Goal: Transaction & Acquisition: Book appointment/travel/reservation

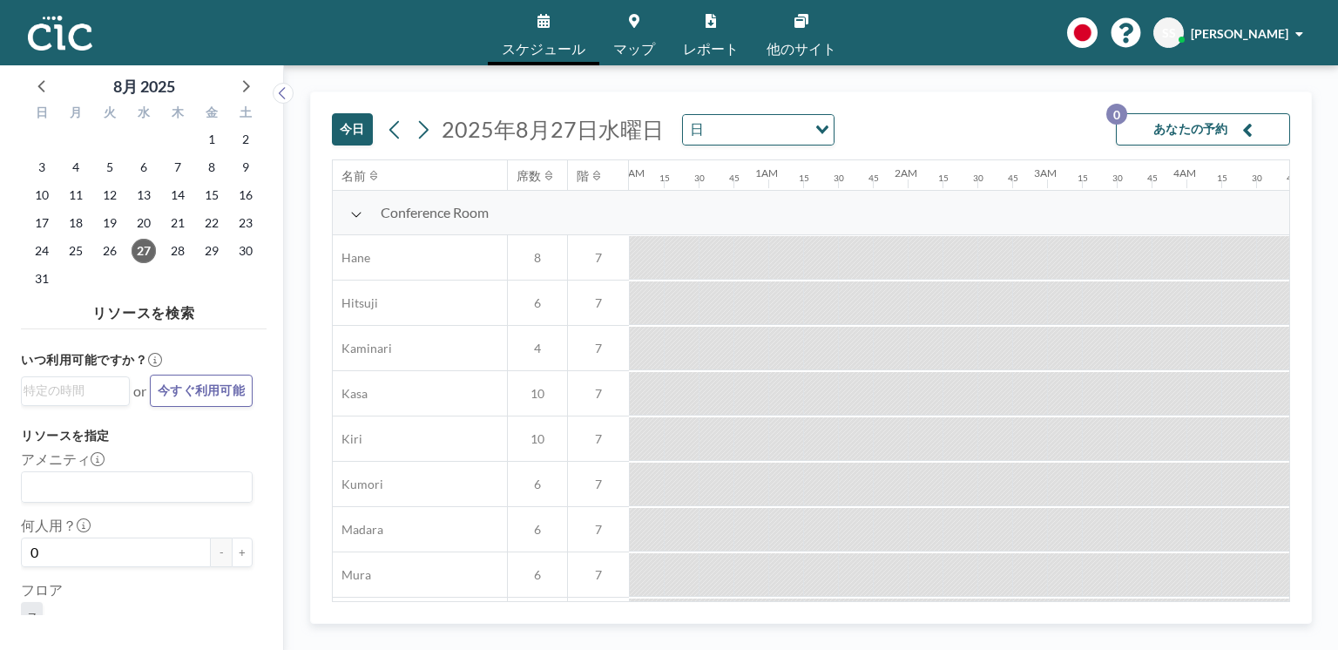
scroll to position [0, 2230]
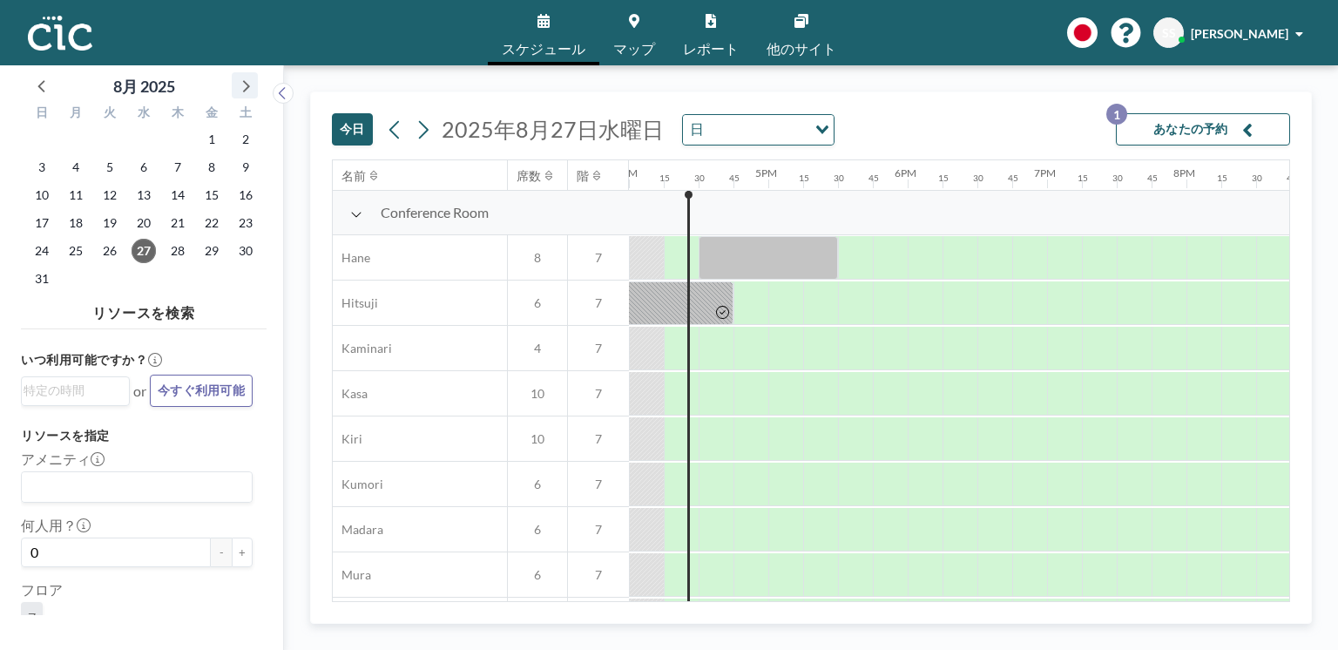
click at [245, 78] on icon at bounding box center [244, 85] width 23 height 23
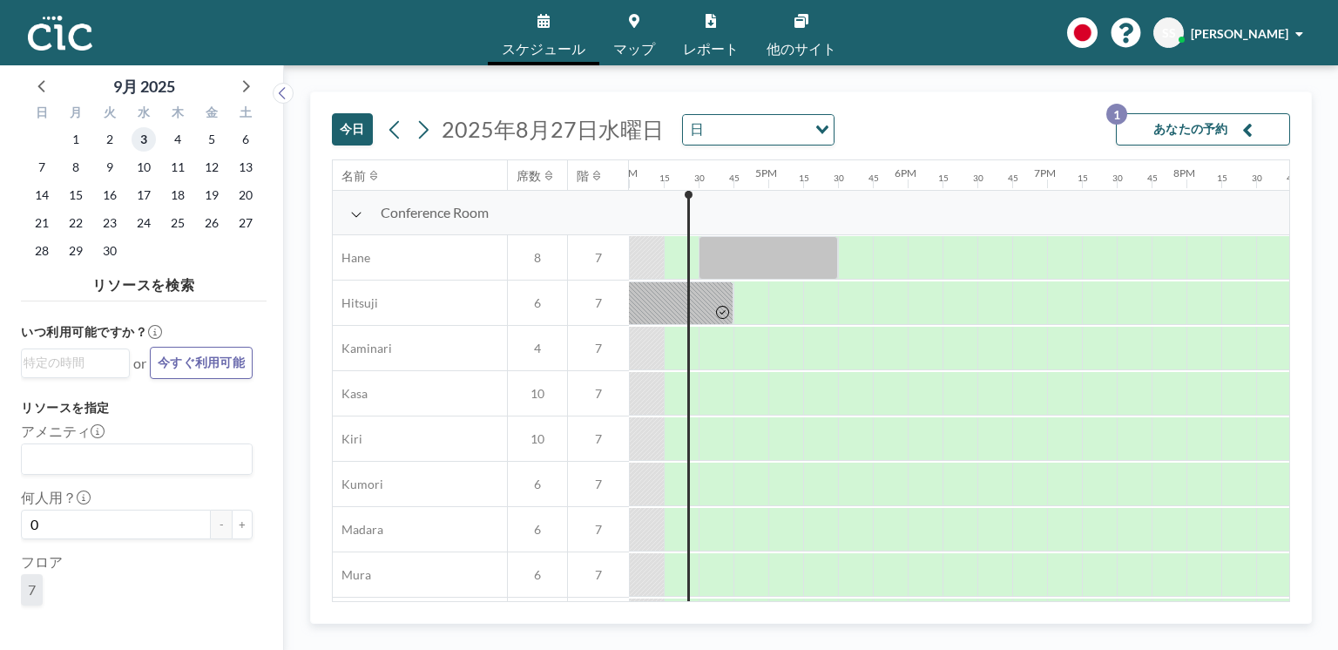
click at [152, 140] on span "3" at bounding box center [144, 139] width 24 height 24
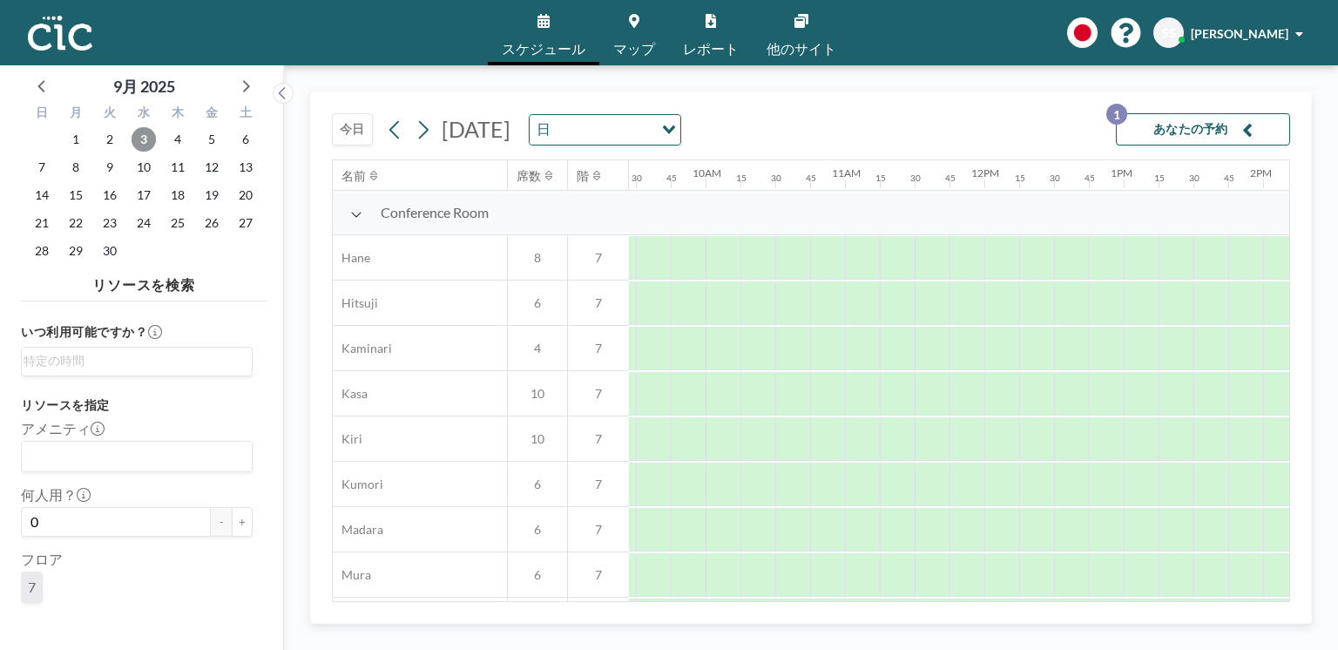
scroll to position [0, 1323]
click at [851, 353] on div at bounding box center [856, 349] width 35 height 44
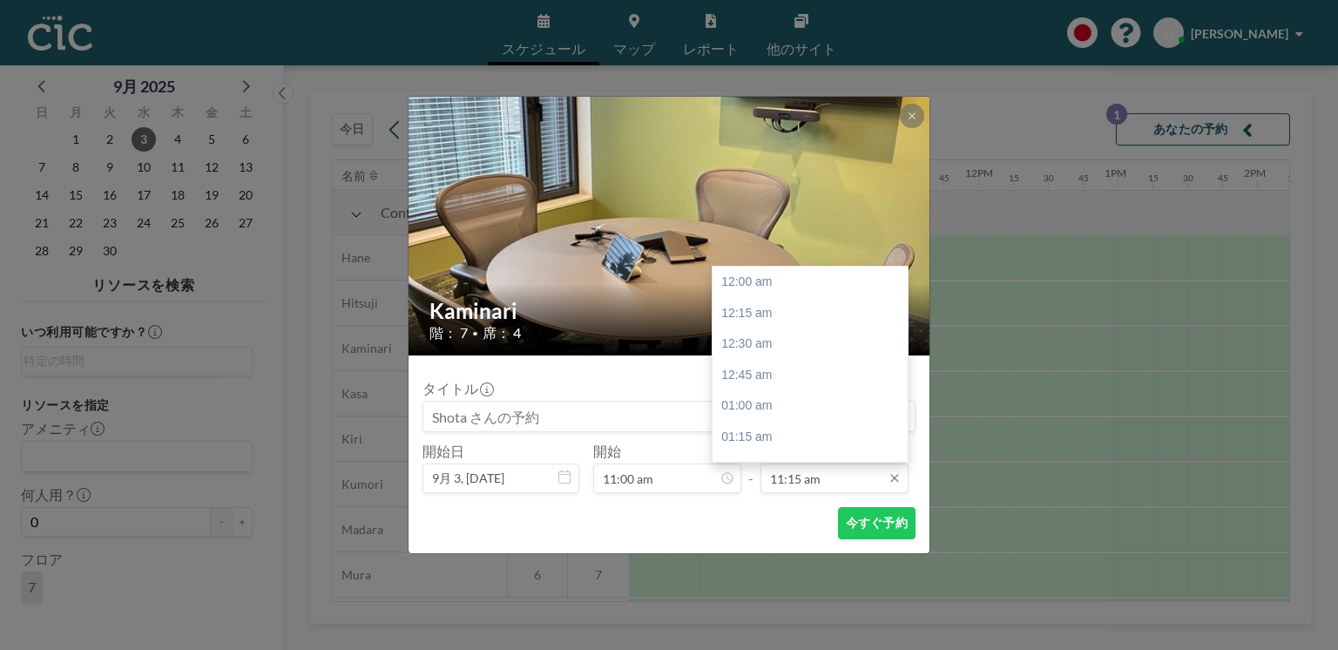
scroll to position [1395, 0]
click at [774, 432] on div "12:30 pm" at bounding box center [813, 438] width 200 height 31
type input "12:30 pm"
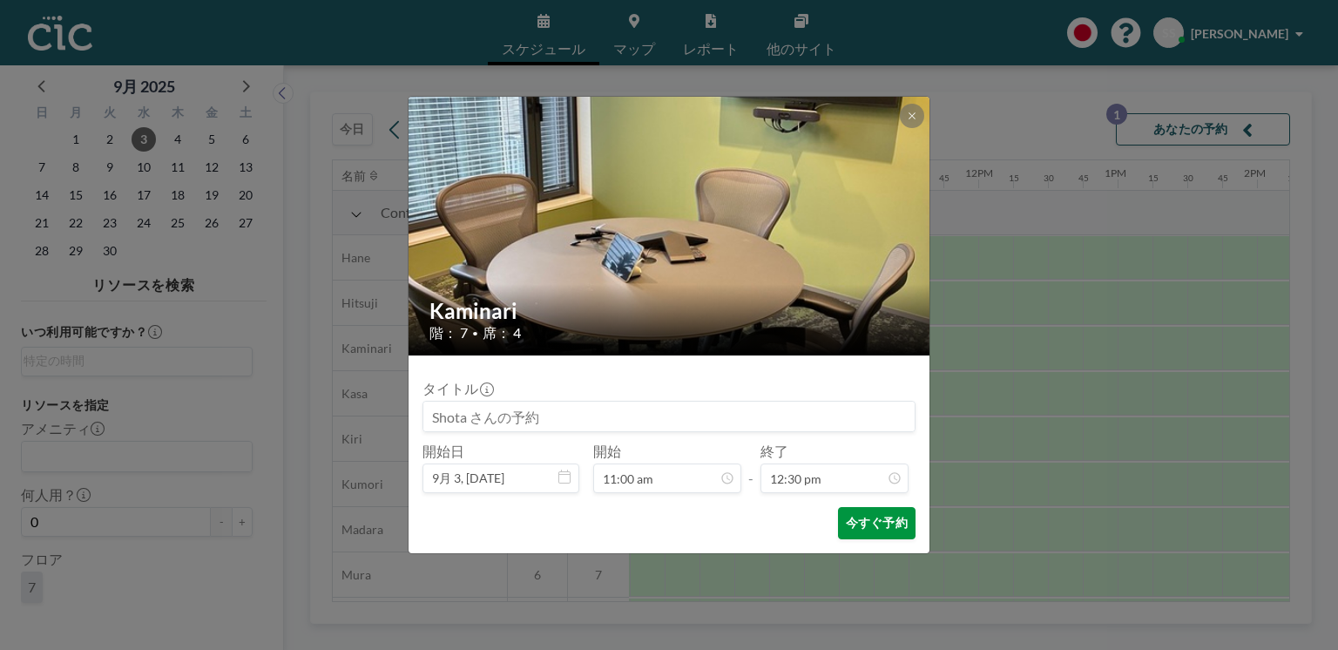
scroll to position [1551, 0]
click at [881, 535] on button "今すぐ予約" at bounding box center [877, 523] width 78 height 32
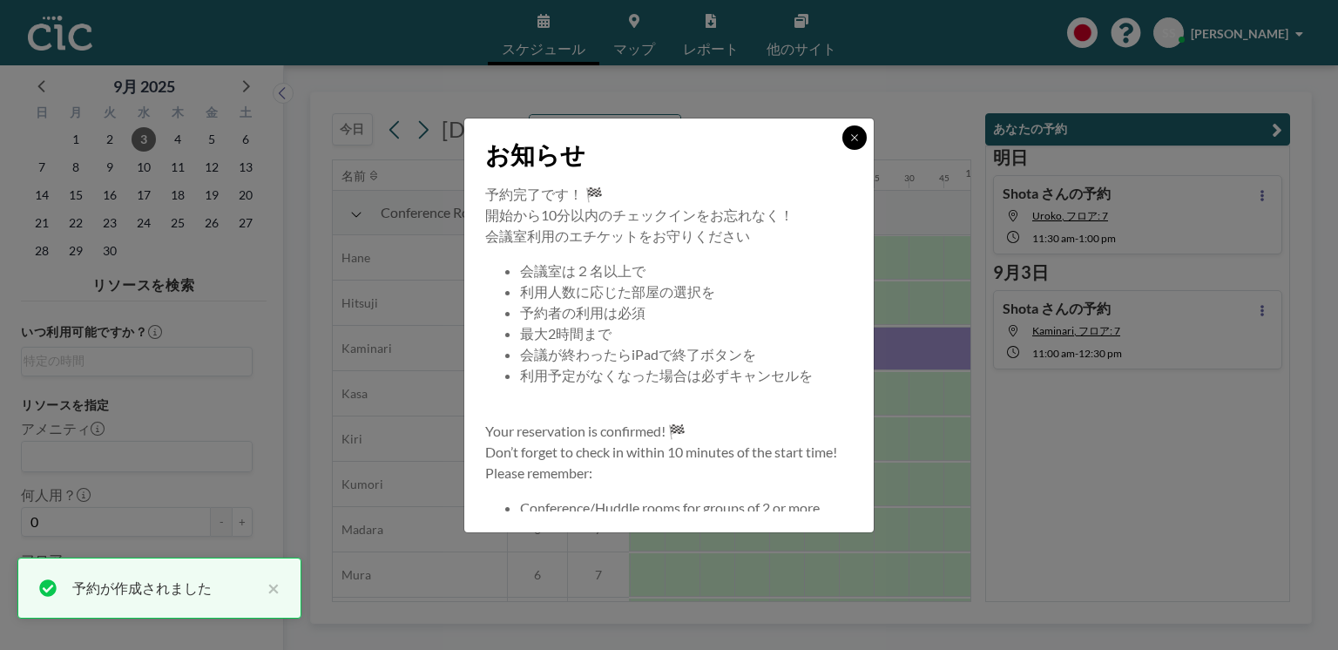
click at [848, 133] on button at bounding box center [855, 137] width 24 height 24
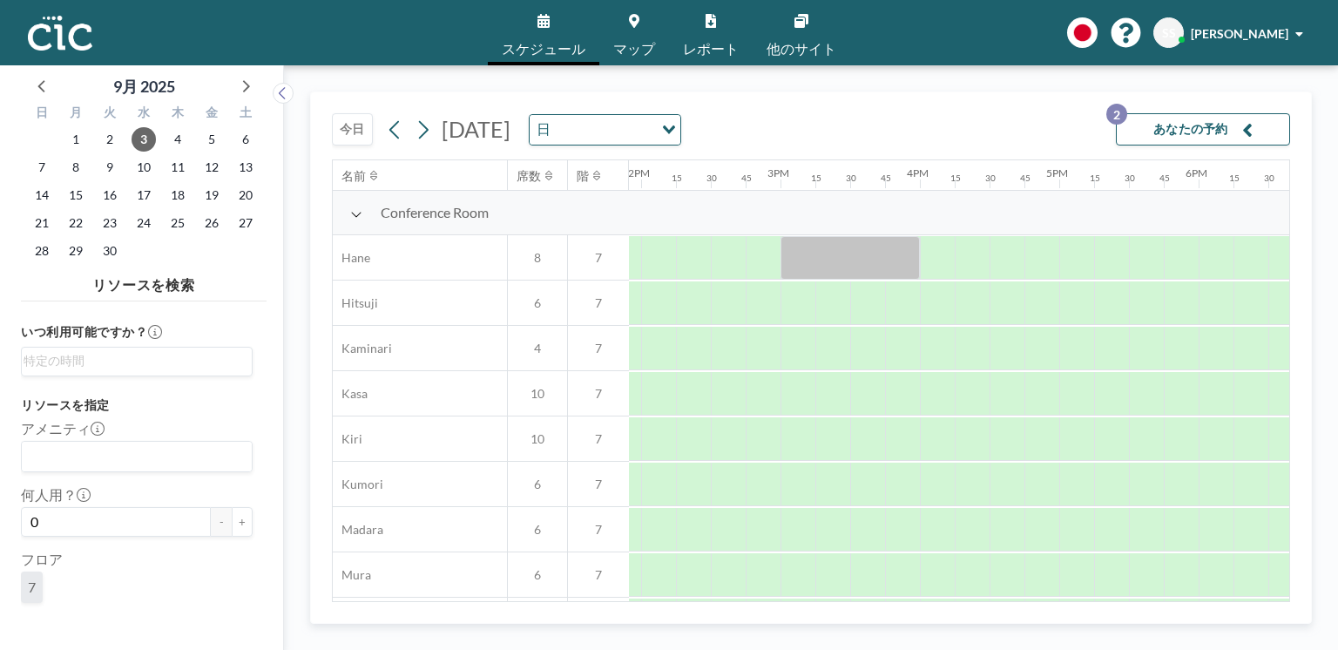
scroll to position [0, 1929]
click at [876, 349] on div at bounding box center [878, 349] width 35 height 44
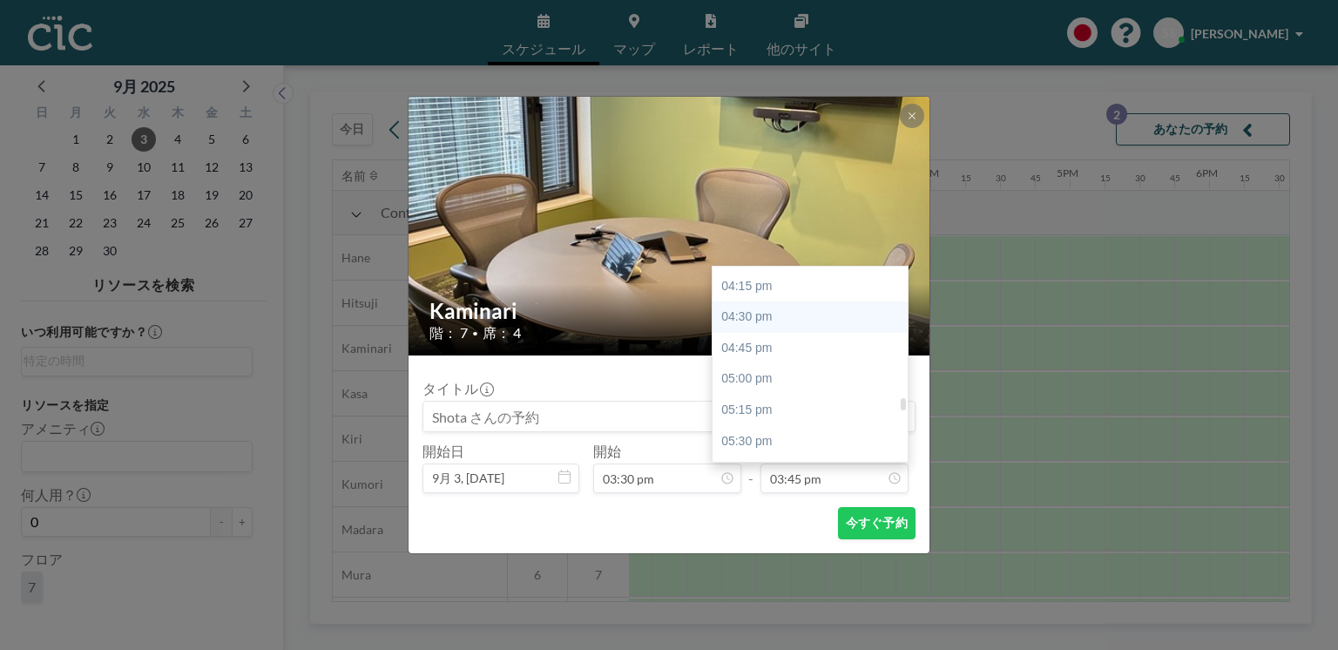
scroll to position [2041, 0]
click at [774, 350] on div "05:00 pm" at bounding box center [813, 349] width 200 height 31
click at [778, 313] on div "05:15 pm" at bounding box center [813, 313] width 200 height 31
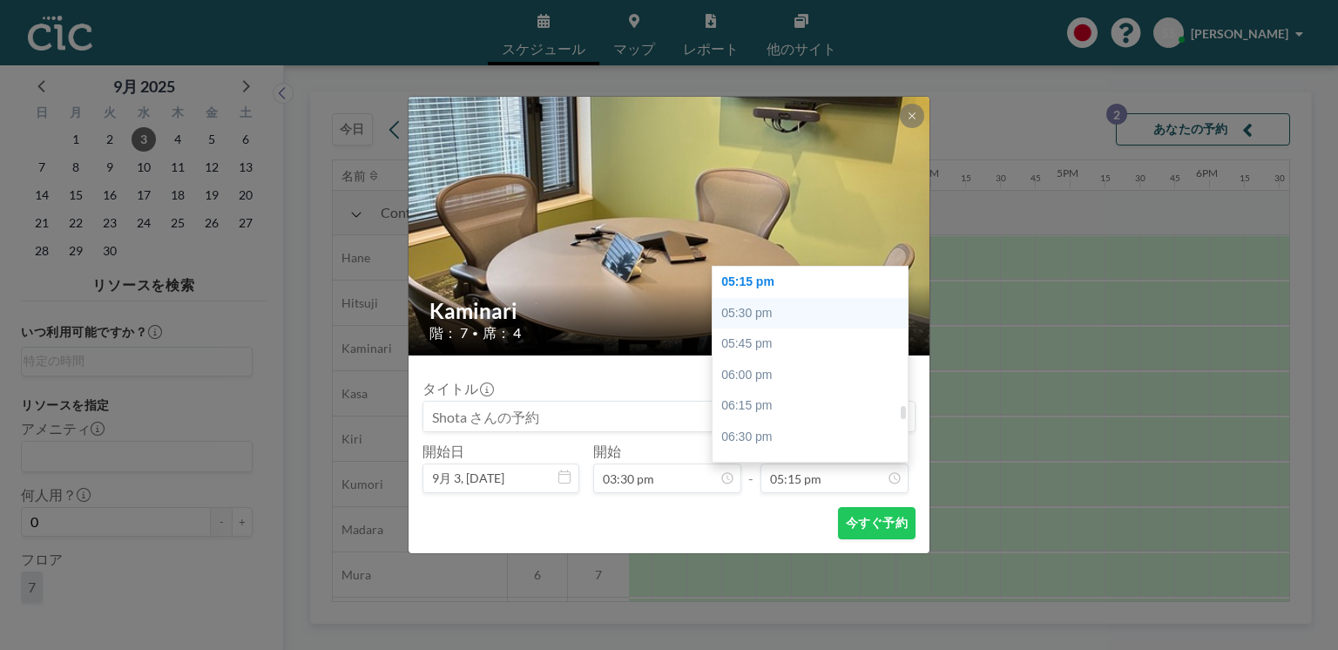
click at [779, 307] on div "05:30 pm" at bounding box center [813, 313] width 200 height 31
type input "05:30 pm"
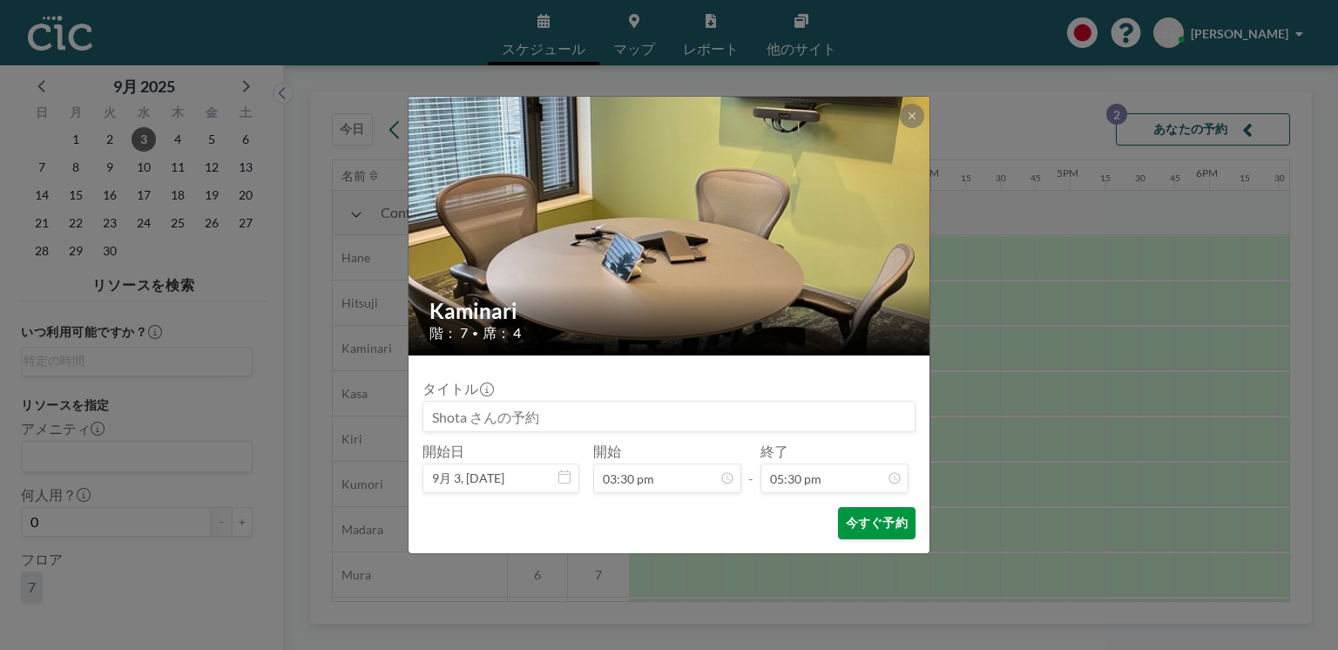
scroll to position [2171, 0]
click at [857, 525] on button "今すぐ予約" at bounding box center [877, 523] width 78 height 32
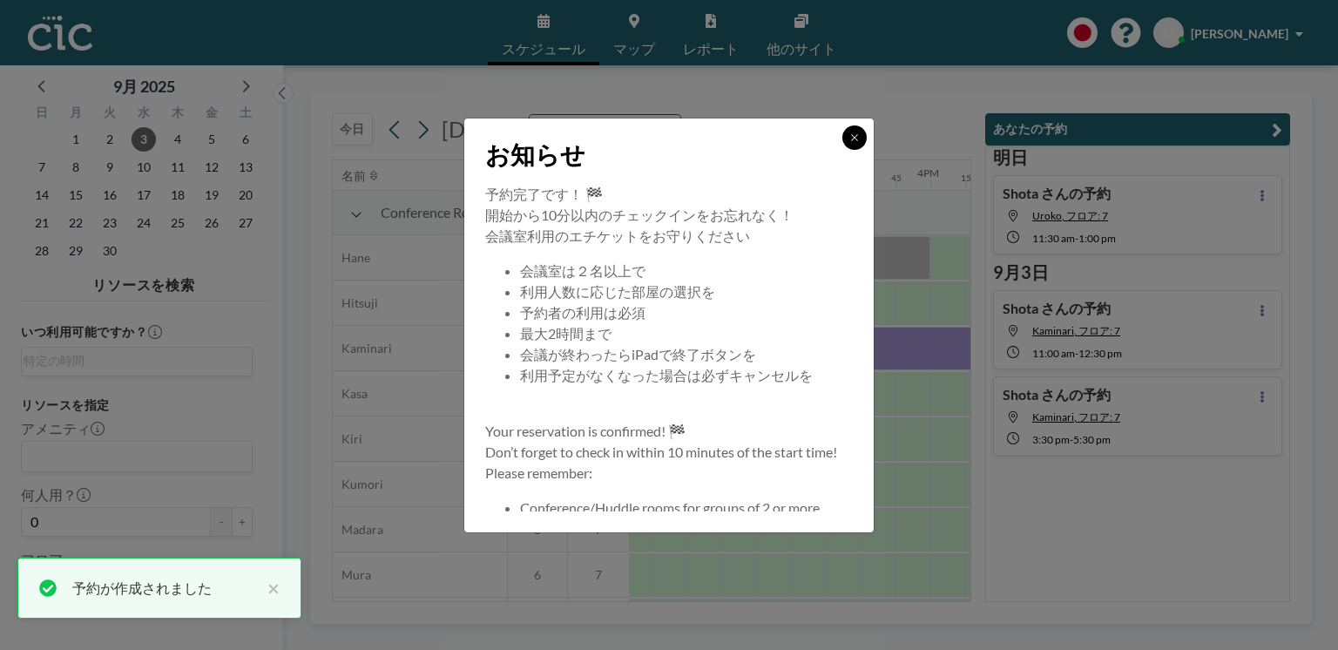
click at [864, 137] on button at bounding box center [855, 137] width 24 height 24
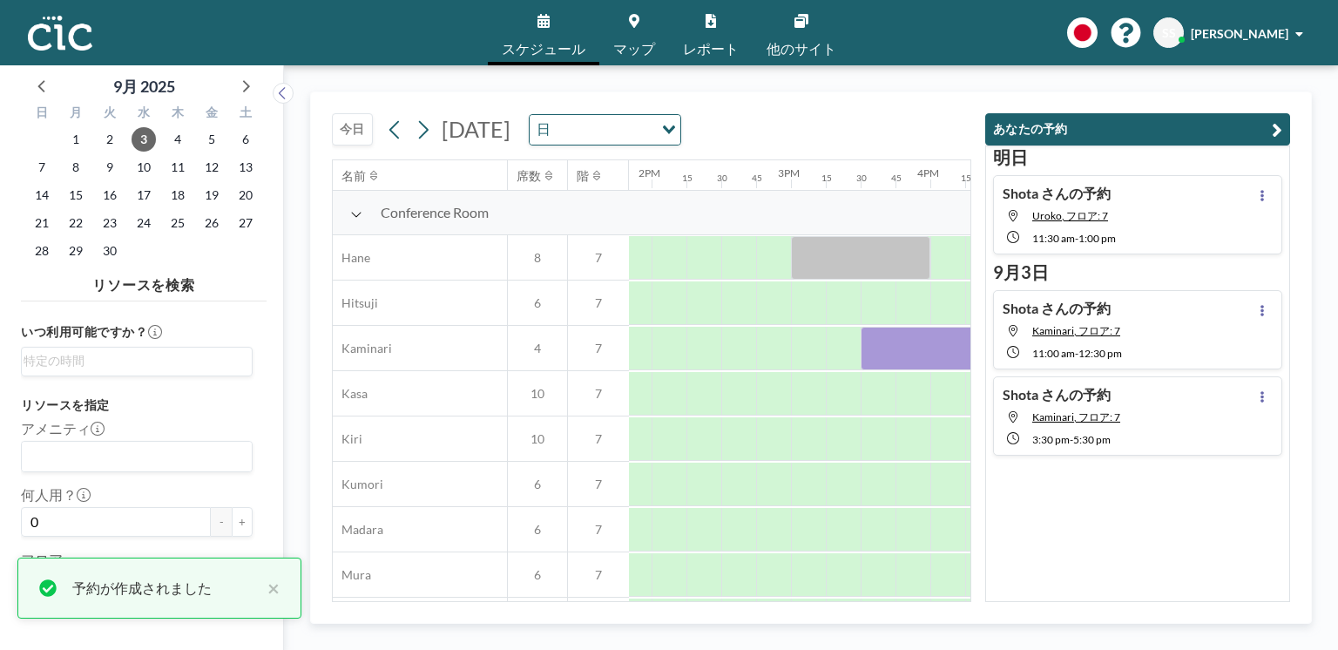
drag, startPoint x: 770, startPoint y: 600, endPoint x: 793, endPoint y: 600, distance: 22.7
click at [793, 600] on div "名前 席数 階 12AM 15 30 45 1AM 15 30 45 2AM 15 30 45 3AM 15 30 45 4AM 15 30 45 5AM 1…" at bounding box center [652, 380] width 640 height 443
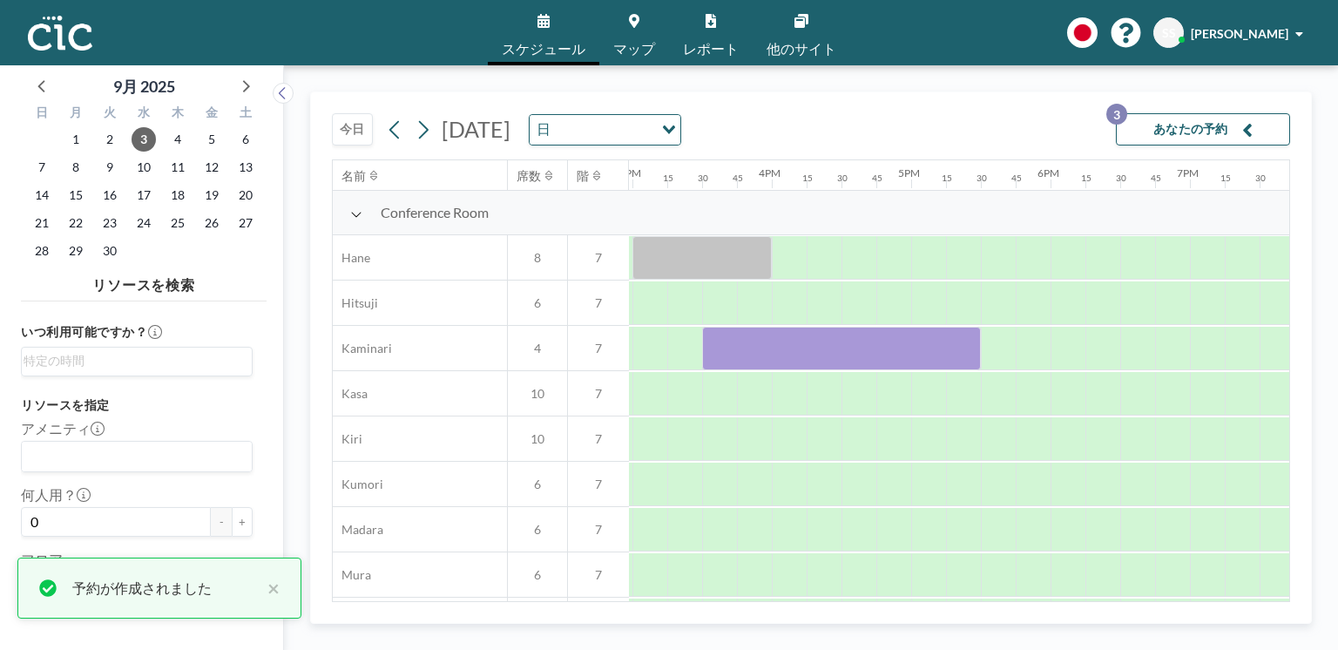
scroll to position [0, 2089]
